Goal: Find specific page/section: Find specific page/section

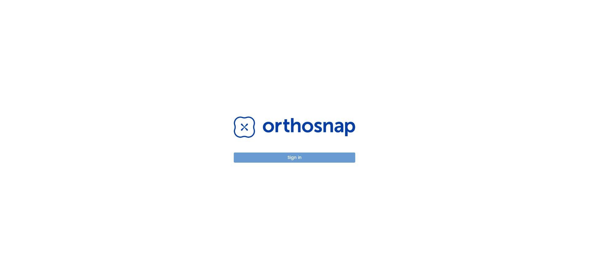
click at [283, 158] on button "Sign in" at bounding box center [294, 158] width 121 height 10
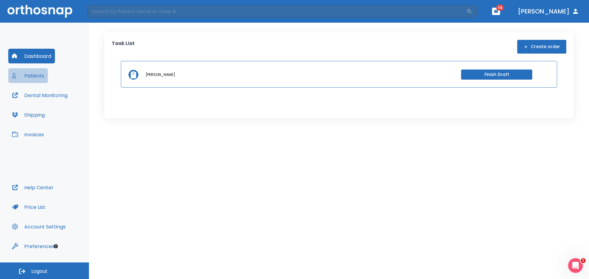
click at [33, 76] on button "Patients" at bounding box center [28, 75] width 40 height 15
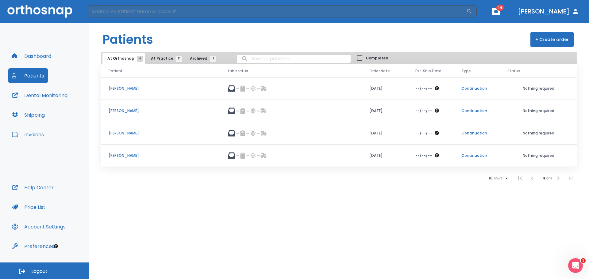
click at [259, 60] on input "search" at bounding box center [293, 59] width 114 height 12
type input "[PERSON_NAME]"
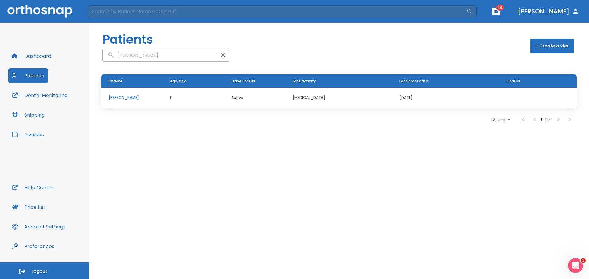
click at [125, 98] on p "[PERSON_NAME]" at bounding box center [132, 98] width 47 height 6
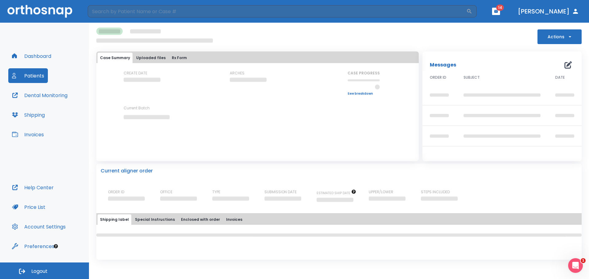
click at [31, 55] on button "Dashboard" at bounding box center [31, 56] width 47 height 15
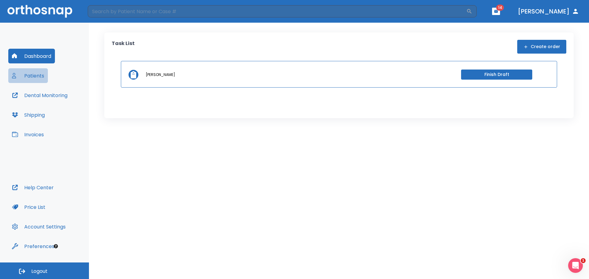
click at [32, 73] on button "Patients" at bounding box center [28, 75] width 40 height 15
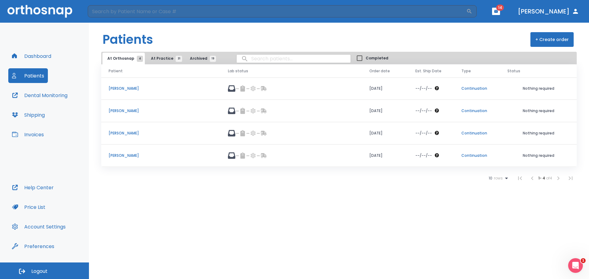
click at [155, 57] on span "At Practice 31" at bounding box center [165, 59] width 28 height 6
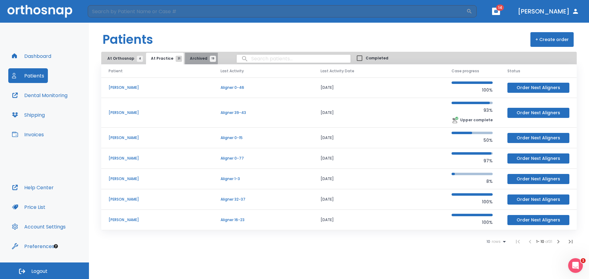
click at [192, 56] on span "Archived 19" at bounding box center [201, 59] width 23 height 6
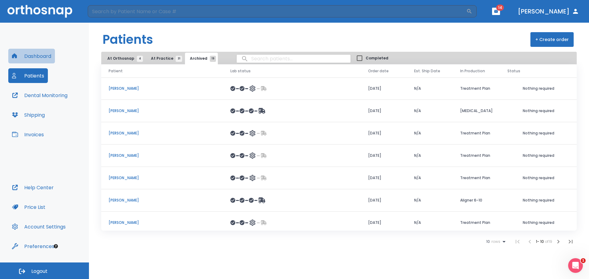
click at [42, 55] on button "Dashboard" at bounding box center [31, 56] width 47 height 15
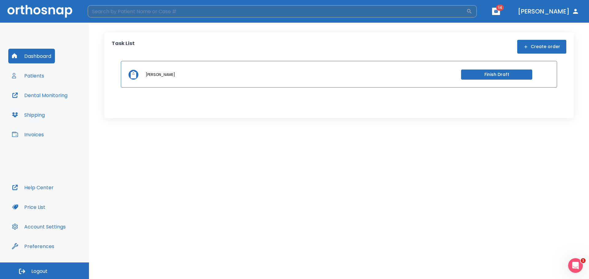
click at [113, 12] on input "search" at bounding box center [277, 11] width 378 height 12
type input "[PERSON_NAME]"
click at [119, 54] on h6 "Patients" at bounding box center [113, 53] width 25 height 10
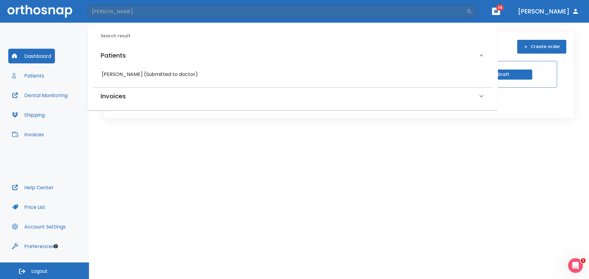
click at [117, 75] on h6 "[PERSON_NAME] (Submitted to doctor)" at bounding box center [293, 74] width 382 height 9
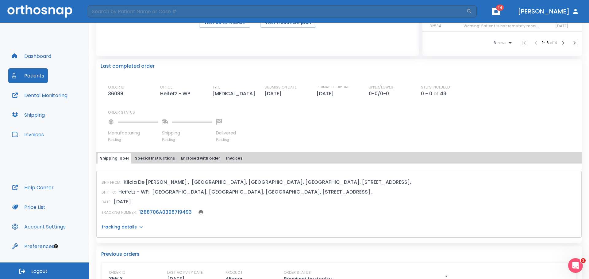
scroll to position [153, 0]
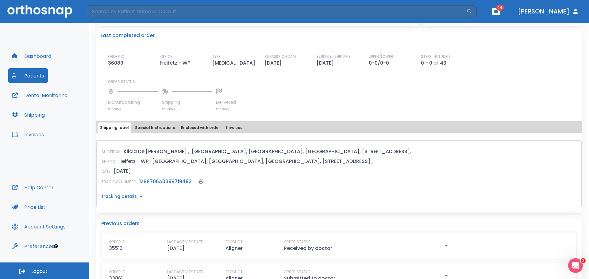
click at [170, 182] on link "1Z88706A0398719493" at bounding box center [165, 181] width 52 height 7
